Goal: Use online tool/utility: Utilize a website feature to perform a specific function

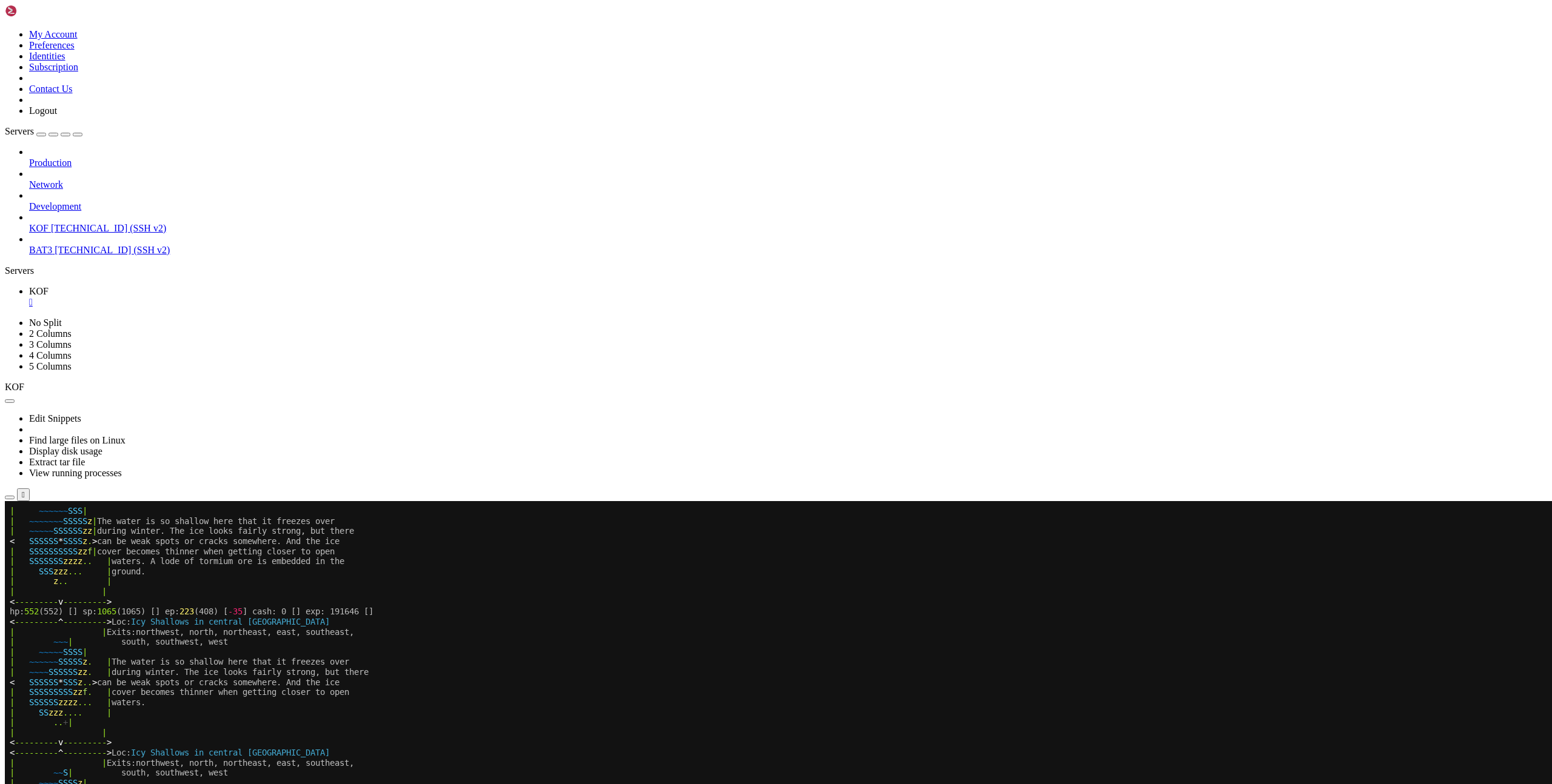
scroll to position [433, 0]
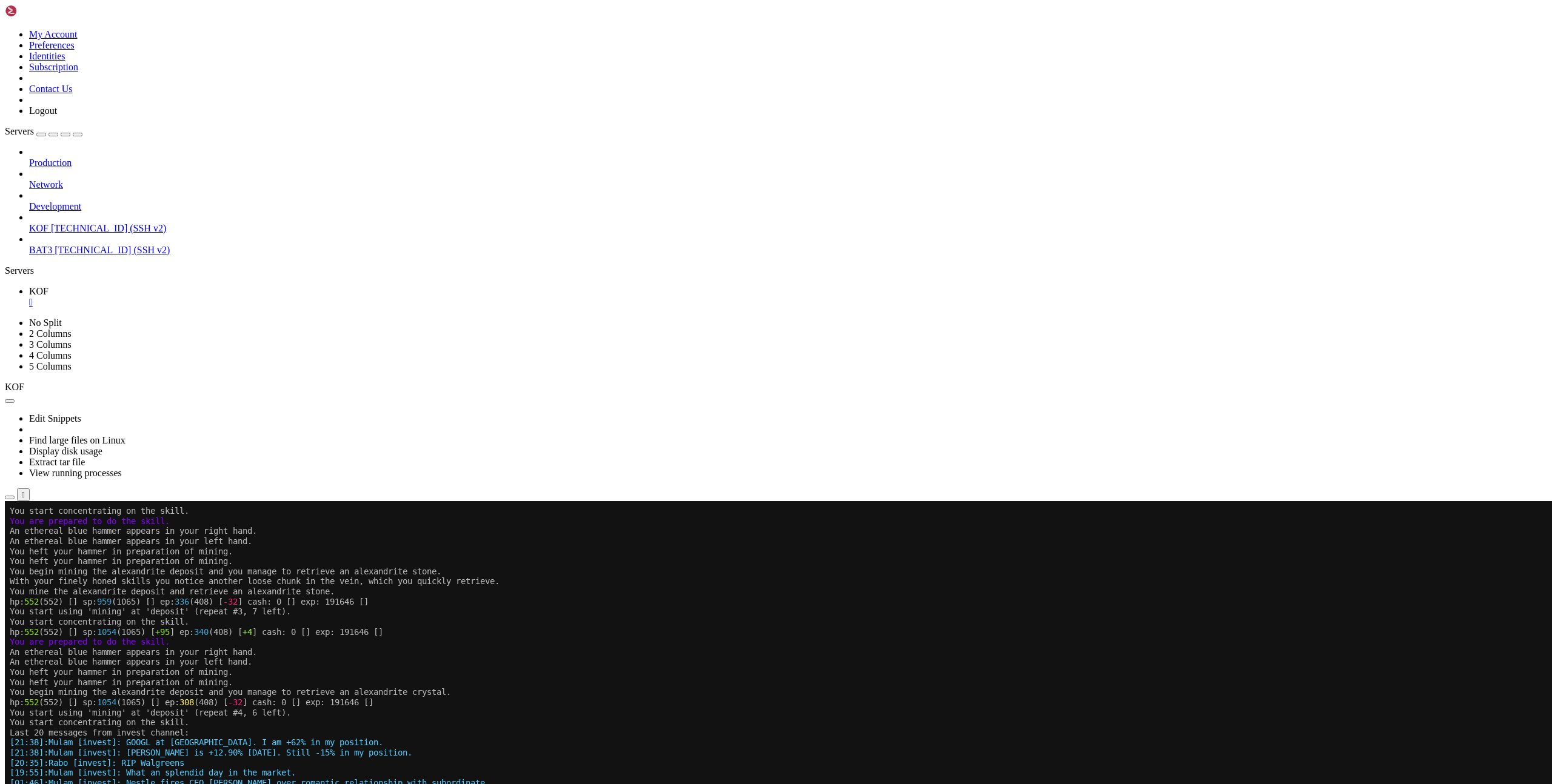
scroll to position [9, 0]
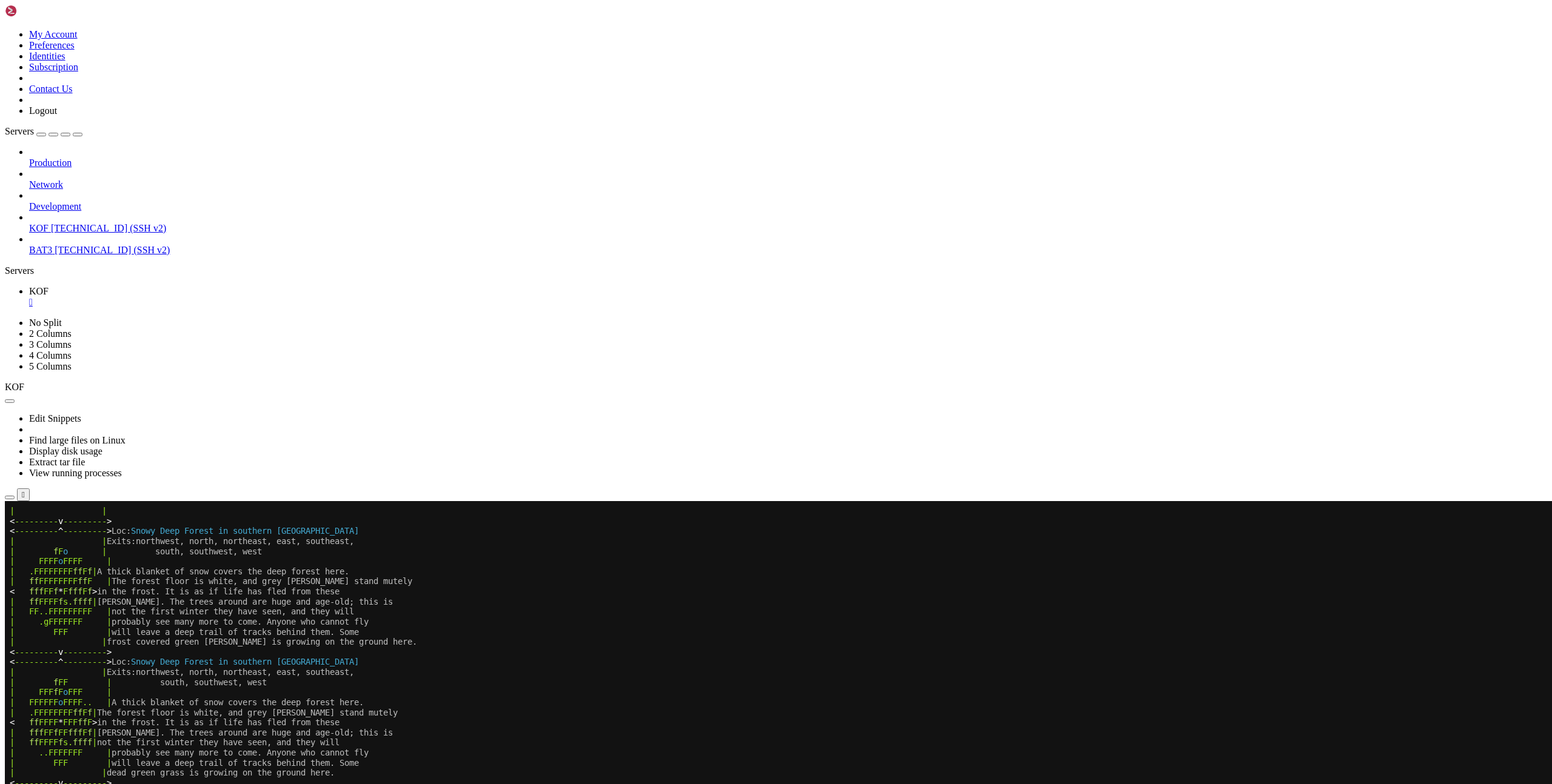
scroll to position [9, 0]
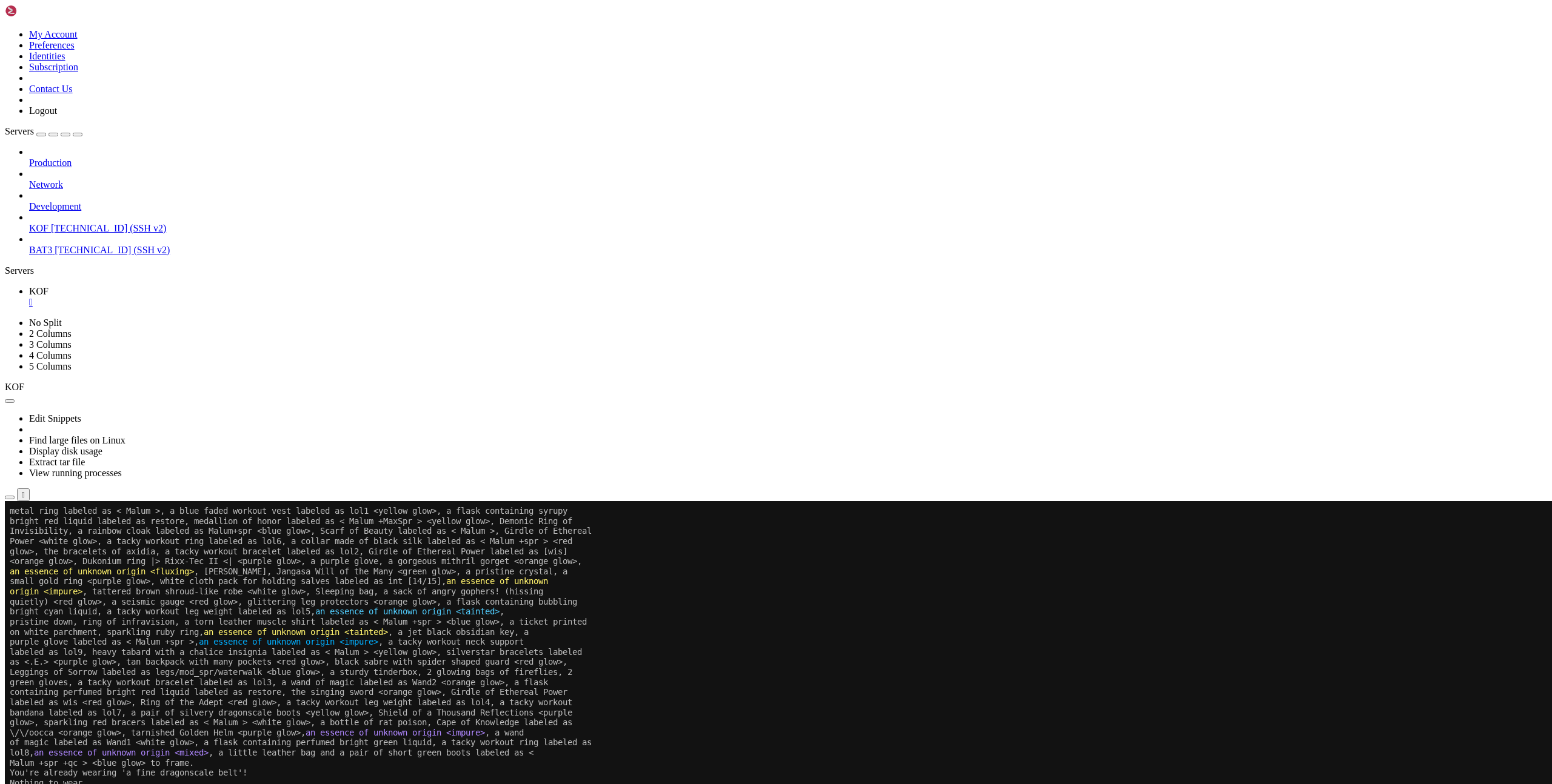
drag, startPoint x: 14, startPoint y: 1185, endPoint x: 316, endPoint y: 1180, distance: 302.0
copy x-row "hp: 623 (768) [] sp: 979 (1089) [] ep: -2099 (411) [ -2510 ]"
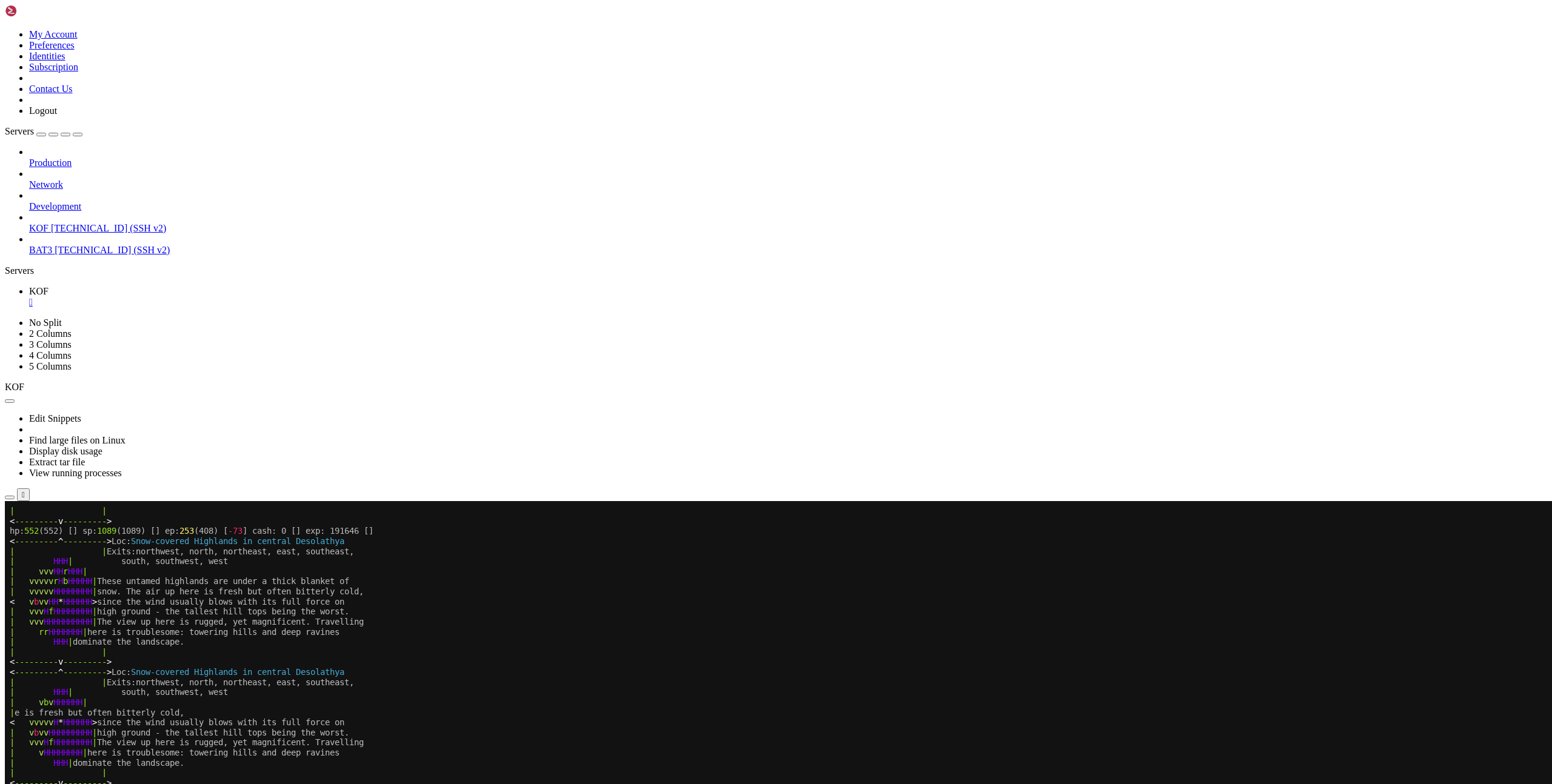
scroll to position [444, 0]
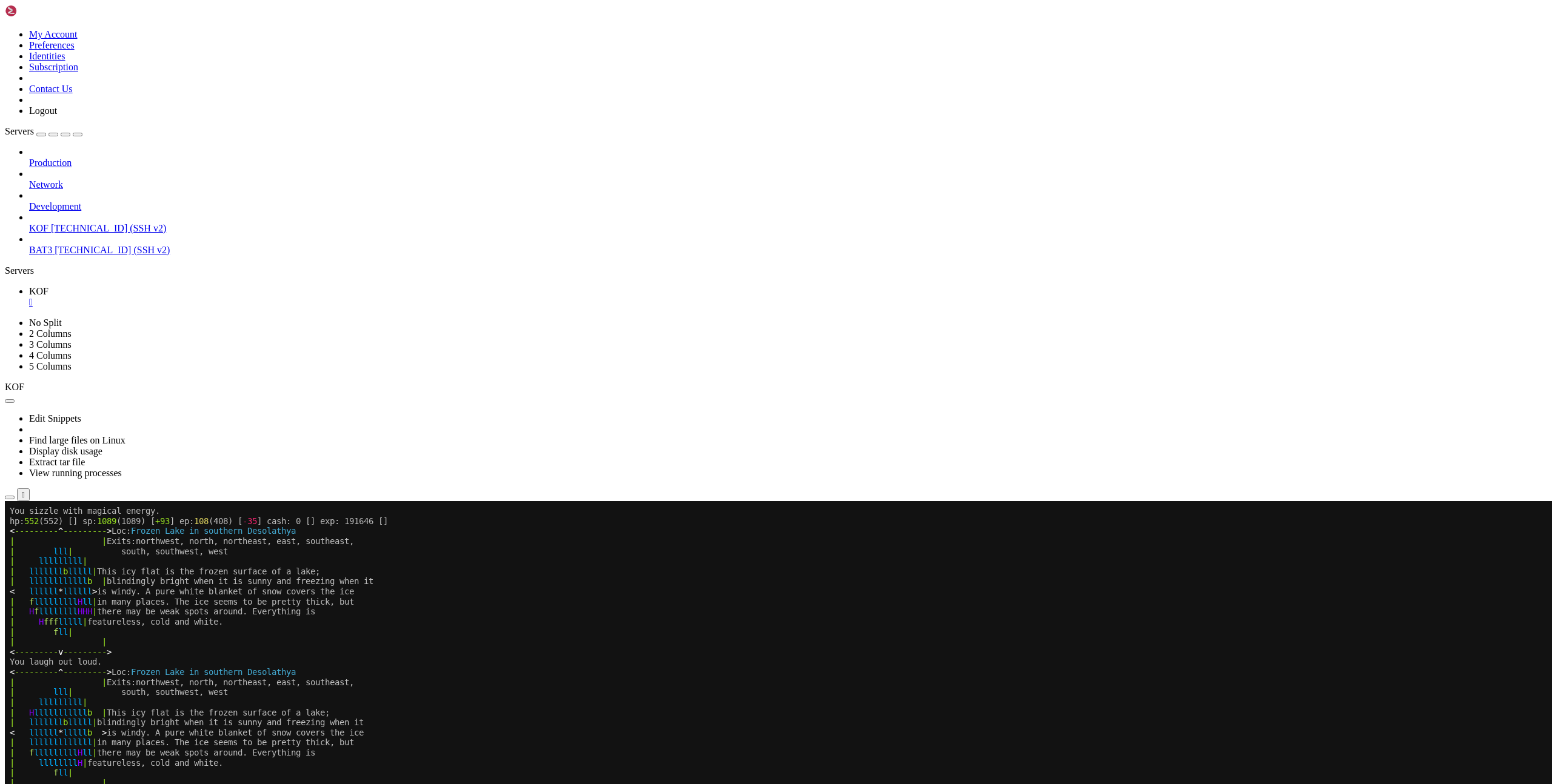
scroll to position [9, 0]
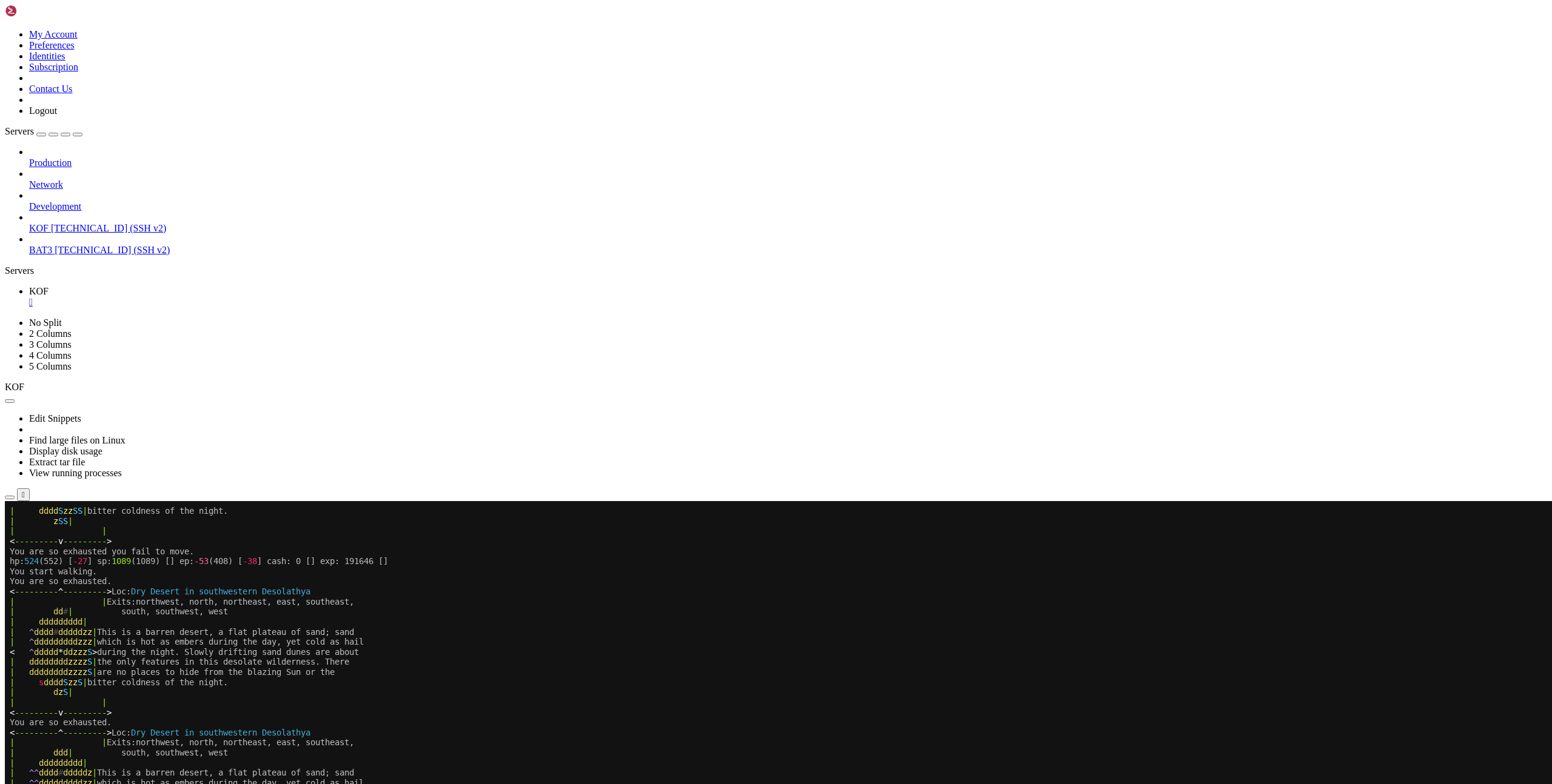
scroll to position [9, 0]
